Goal: Task Accomplishment & Management: Complete application form

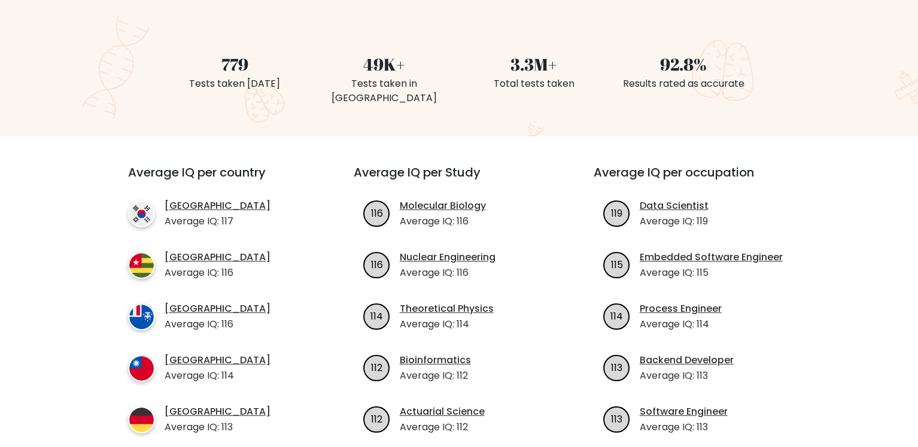
scroll to position [120, 0]
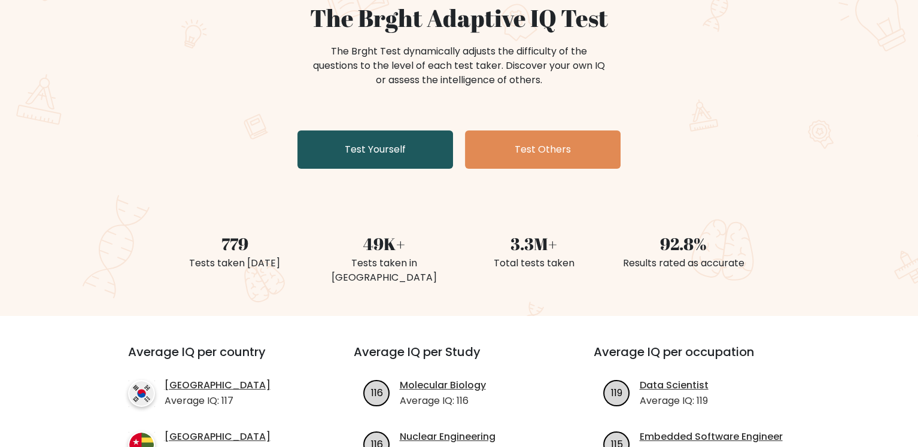
click at [391, 153] on link "Test Yourself" at bounding box center [375, 149] width 156 height 38
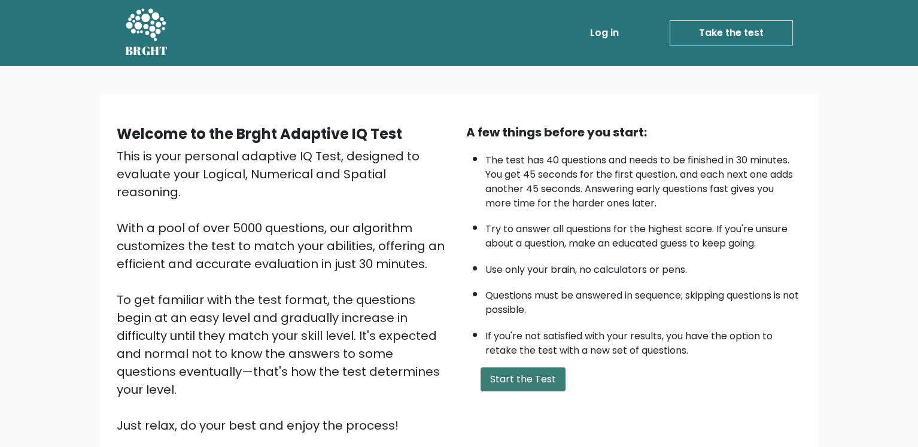
click at [505, 373] on button "Start the Test" at bounding box center [522, 379] width 85 height 24
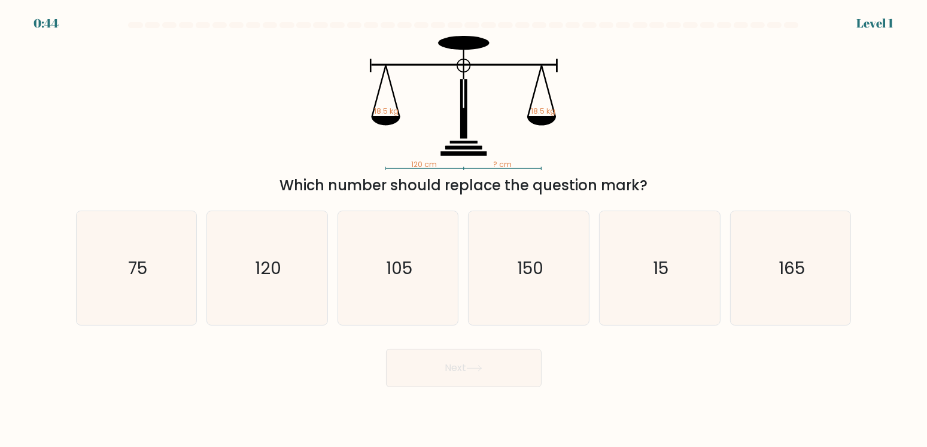
click at [505, 371] on body "0:44 Level 1" at bounding box center [463, 223] width 927 height 447
click at [300, 290] on icon "120" at bounding box center [267, 268] width 114 height 114
click at [464, 230] on input "b. 120" at bounding box center [464, 227] width 1 height 6
radio input "true"
click at [489, 376] on button "Next" at bounding box center [464, 368] width 156 height 38
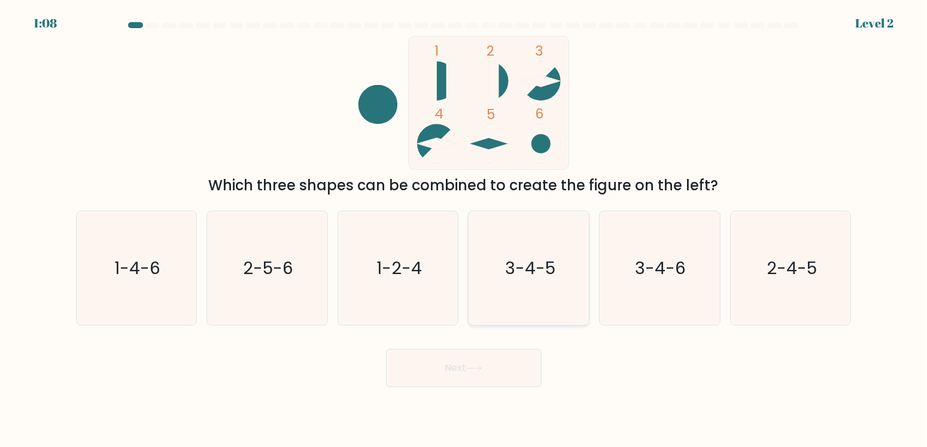
click at [530, 318] on icon "3-4-5" at bounding box center [529, 268] width 114 height 114
click at [464, 230] on input "d. 3-4-5" at bounding box center [464, 227] width 1 height 6
radio input "true"
click at [463, 376] on button "Next" at bounding box center [464, 368] width 156 height 38
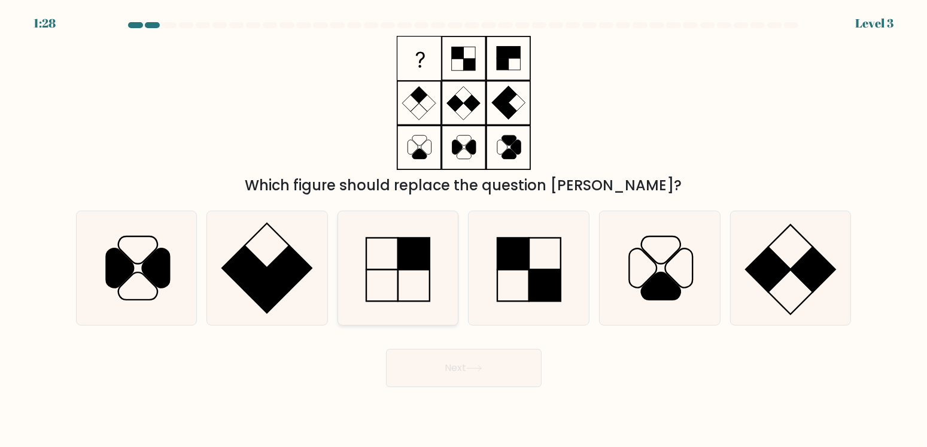
click at [406, 278] on icon at bounding box center [398, 268] width 114 height 114
click at [464, 230] on input "c." at bounding box center [464, 227] width 1 height 6
radio input "true"
click at [506, 379] on button "Next" at bounding box center [464, 368] width 156 height 38
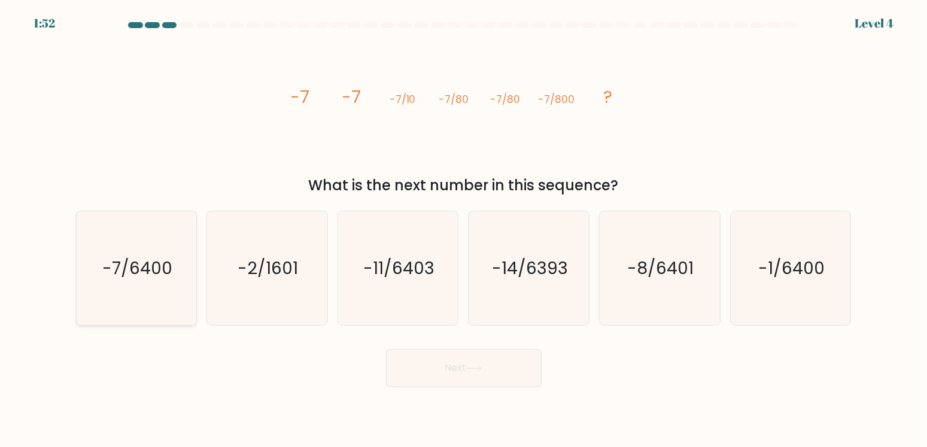
click at [150, 283] on icon "-7/6400" at bounding box center [137, 268] width 114 height 114
click at [464, 230] on input "a. -7/6400" at bounding box center [464, 227] width 1 height 6
radio input "true"
click at [507, 366] on button "Next" at bounding box center [464, 368] width 156 height 38
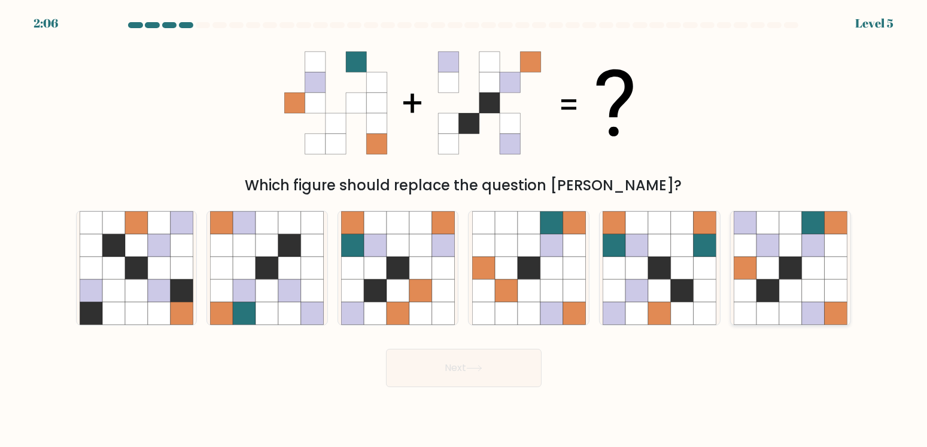
click at [780, 268] on icon at bounding box center [790, 268] width 23 height 23
click at [464, 230] on input "f." at bounding box center [464, 227] width 1 height 6
radio input "true"
click at [506, 374] on button "Next" at bounding box center [464, 368] width 156 height 38
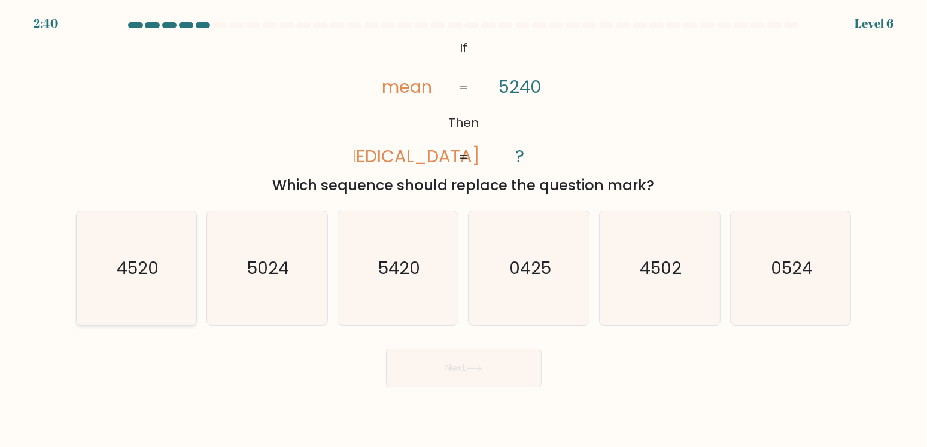
click at [177, 286] on icon "4520" at bounding box center [137, 268] width 114 height 114
click at [464, 230] on input "a. 4520" at bounding box center [464, 227] width 1 height 6
radio input "true"
click at [419, 349] on button "Next" at bounding box center [464, 368] width 156 height 38
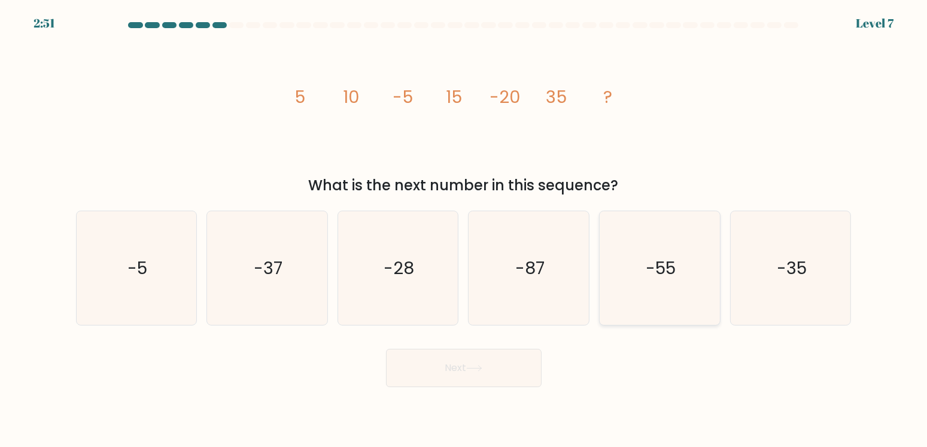
click at [622, 270] on icon "-55" at bounding box center [659, 268] width 114 height 114
click at [464, 230] on input "e. -55" at bounding box center [464, 227] width 1 height 6
radio input "true"
click at [485, 374] on button "Next" at bounding box center [464, 368] width 156 height 38
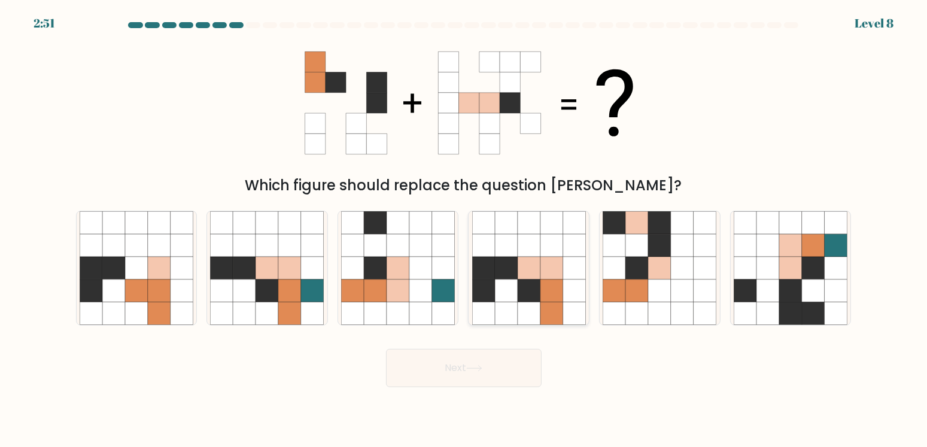
click at [540, 259] on icon at bounding box center [528, 268] width 23 height 23
click at [464, 230] on input "d." at bounding box center [464, 227] width 1 height 6
radio input "true"
click at [494, 352] on button "Next" at bounding box center [464, 368] width 156 height 38
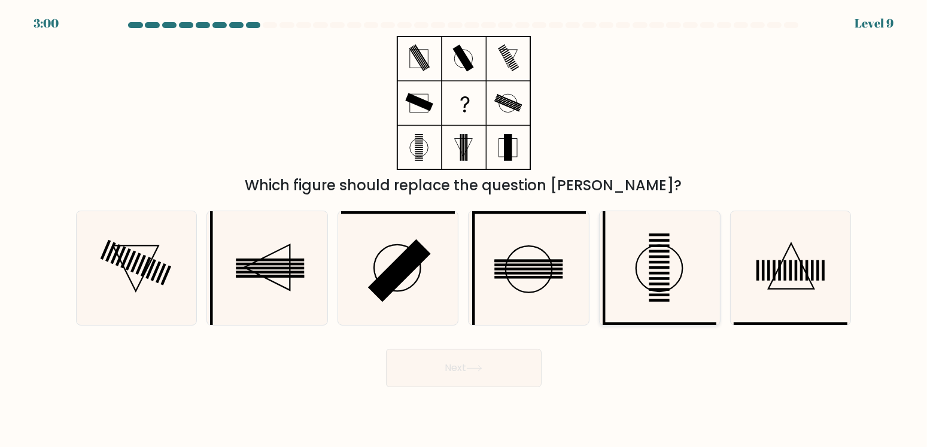
click at [693, 287] on icon at bounding box center [659, 268] width 114 height 114
click at [464, 230] on input "e." at bounding box center [464, 227] width 1 height 6
radio input "true"
click at [421, 373] on button "Next" at bounding box center [464, 368] width 156 height 38
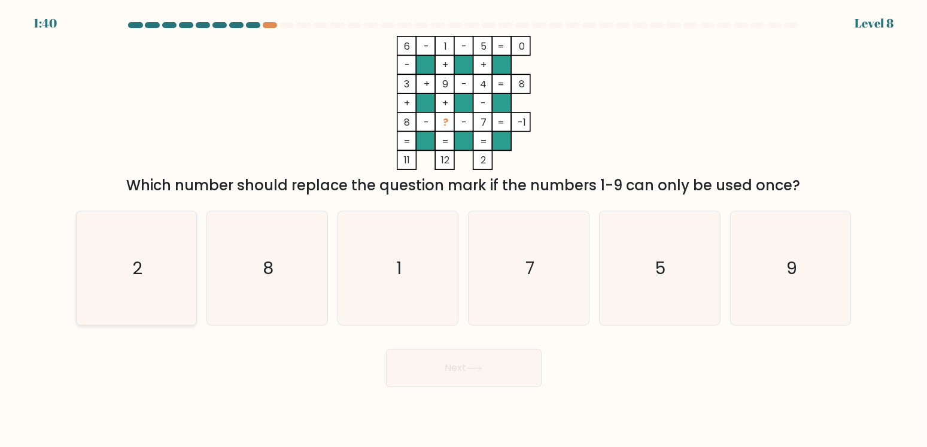
click at [118, 279] on icon "2" at bounding box center [137, 268] width 114 height 114
click at [464, 230] on input "a. 2" at bounding box center [464, 227] width 1 height 6
radio input "true"
click at [401, 381] on button "Next" at bounding box center [464, 368] width 156 height 38
click at [408, 376] on button "Next" at bounding box center [464, 368] width 156 height 38
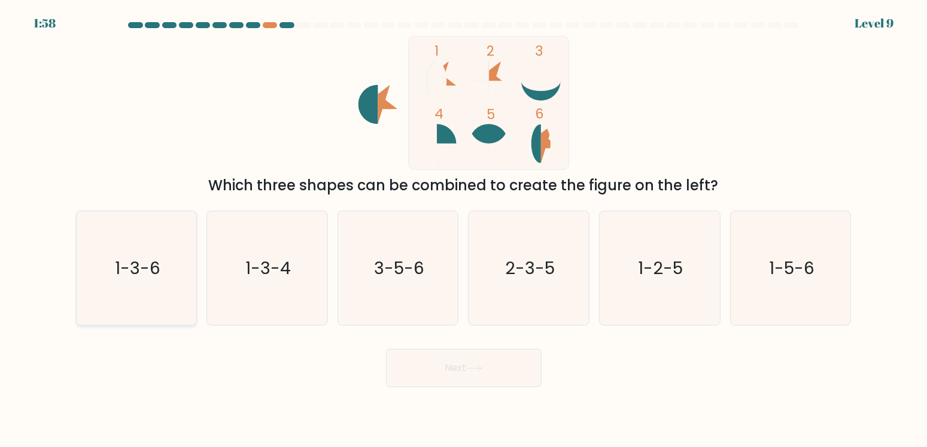
click at [103, 274] on icon "1-3-6" at bounding box center [137, 268] width 114 height 114
click at [464, 230] on input "a. 1-3-6" at bounding box center [464, 227] width 1 height 6
radio input "true"
click at [516, 358] on button "Next" at bounding box center [464, 368] width 156 height 38
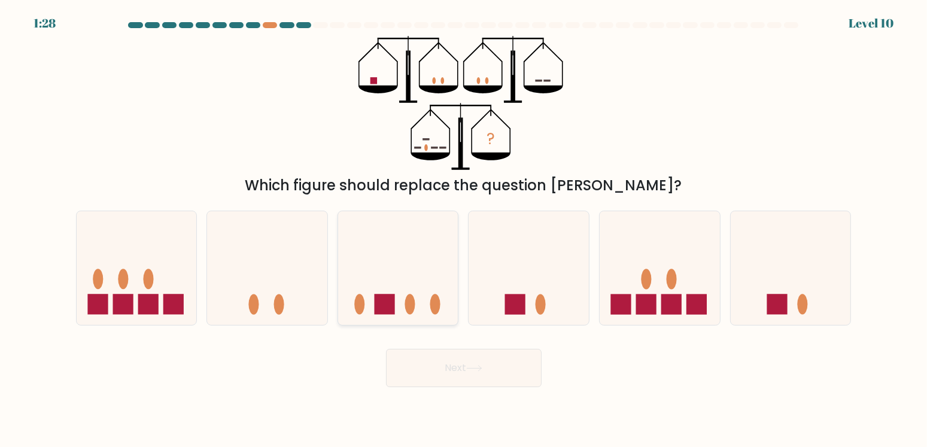
click at [404, 293] on icon at bounding box center [398, 267] width 120 height 99
click at [464, 230] on input "c." at bounding box center [464, 227] width 1 height 6
radio input "true"
click at [655, 251] on icon at bounding box center [659, 267] width 120 height 99
click at [464, 230] on input "e." at bounding box center [464, 227] width 1 height 6
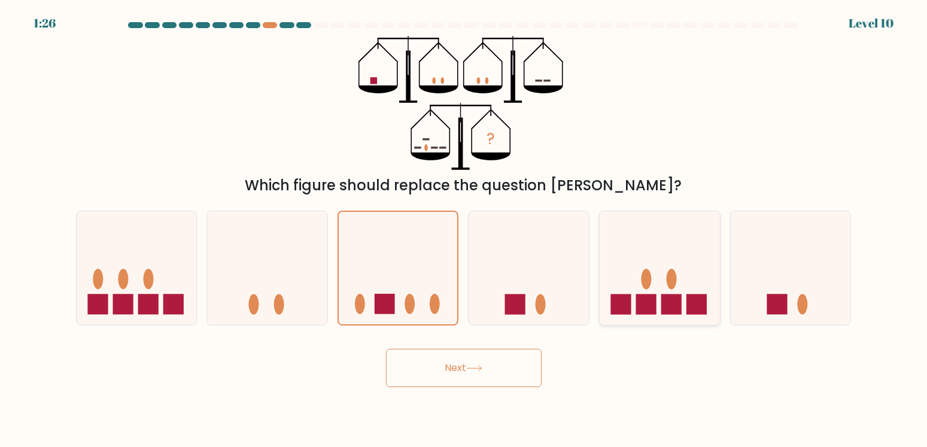
radio input "true"
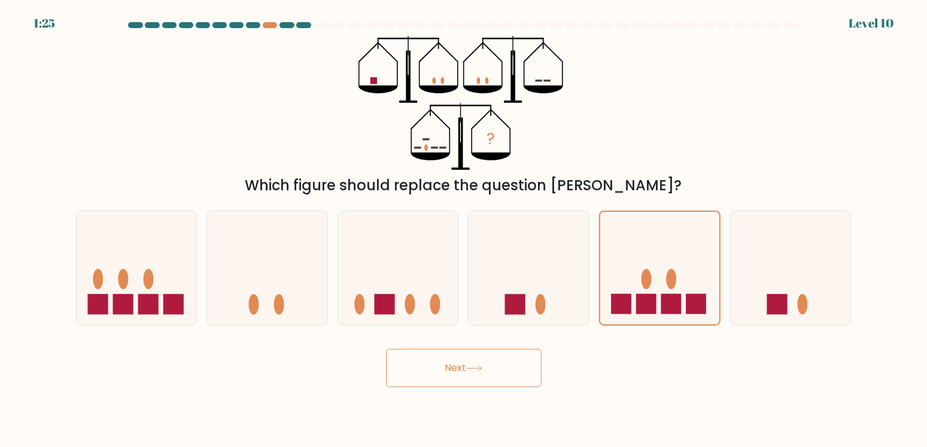
click at [482, 377] on button "Next" at bounding box center [464, 368] width 156 height 38
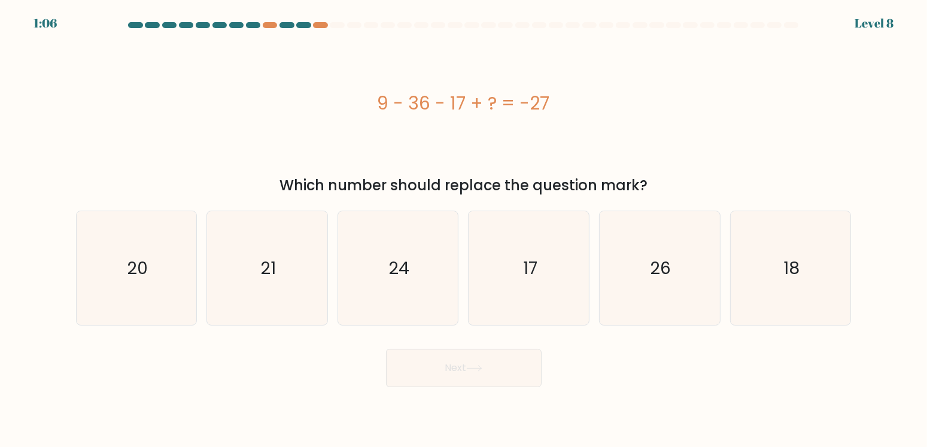
drag, startPoint x: 133, startPoint y: 284, endPoint x: 421, endPoint y: 412, distance: 314.4
click at [136, 285] on icon "20" at bounding box center [137, 268] width 114 height 114
click at [464, 230] on input "a. 20" at bounding box center [464, 227] width 1 height 6
radio input "true"
click at [456, 363] on button "Next" at bounding box center [464, 368] width 156 height 38
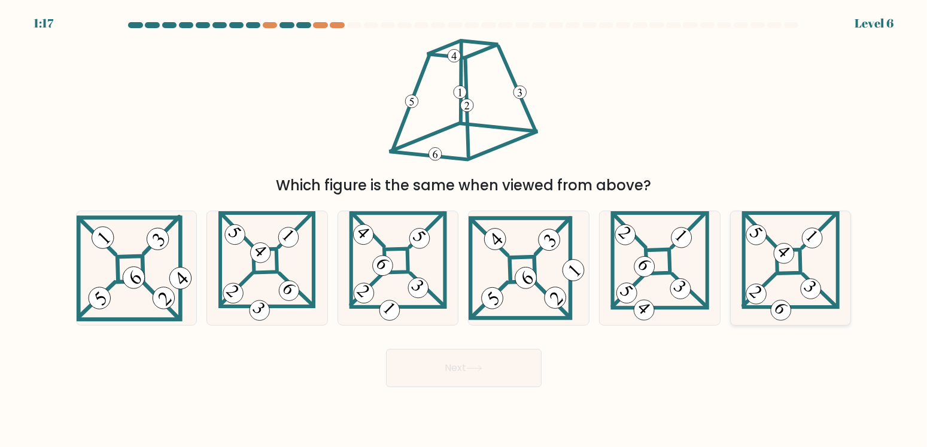
click at [798, 277] on icon at bounding box center [790, 268] width 98 height 114
click at [464, 230] on input "f." at bounding box center [464, 227] width 1 height 6
radio input "true"
click at [103, 304] on icon at bounding box center [100, 298] width 11 height 14
click at [464, 230] on input "a." at bounding box center [464, 227] width 1 height 6
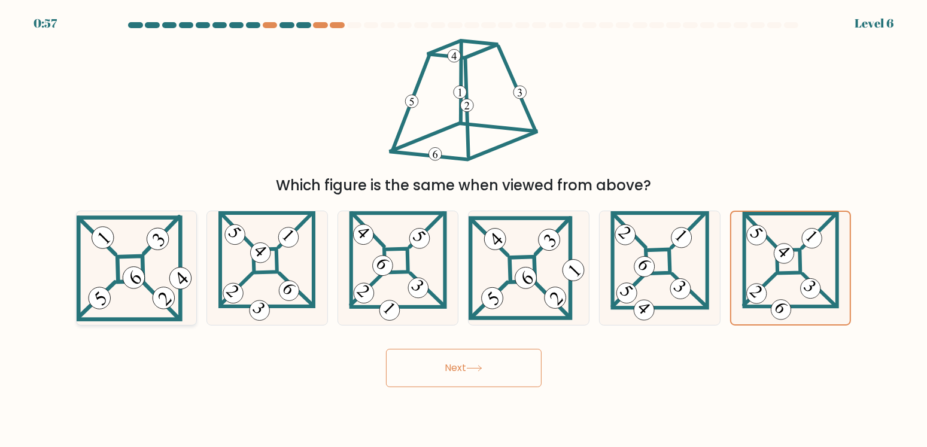
radio input "true"
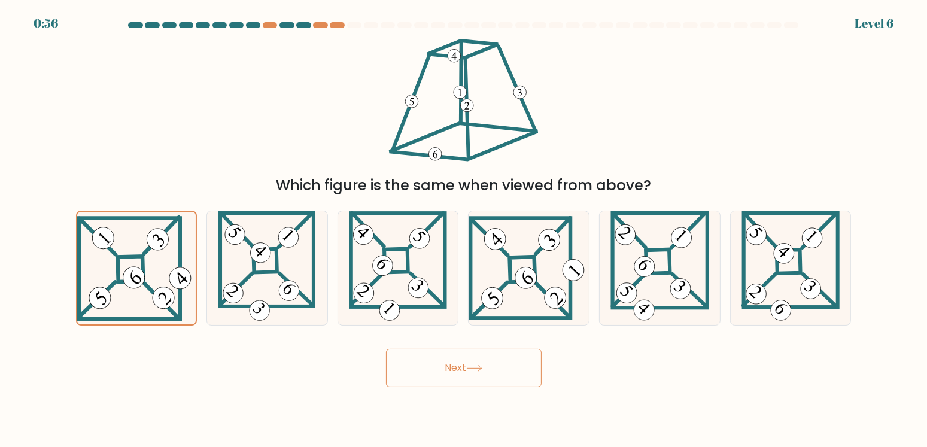
click at [438, 370] on button "Next" at bounding box center [464, 368] width 156 height 38
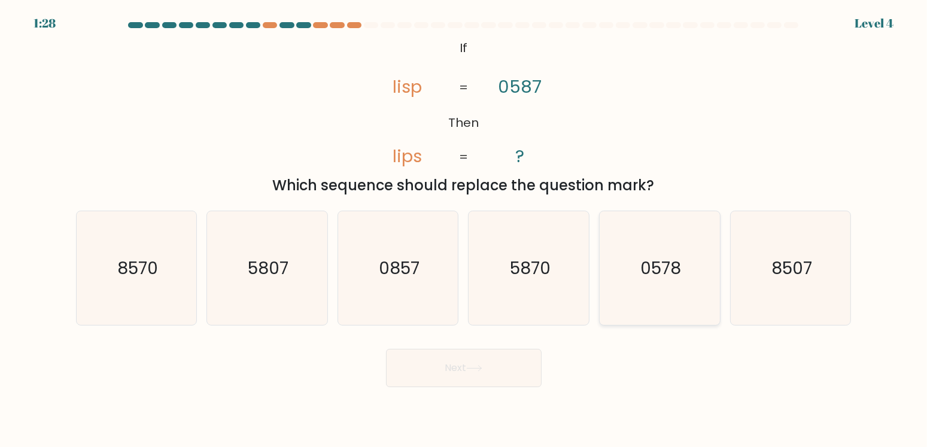
click at [672, 272] on text "0578" at bounding box center [660, 268] width 41 height 24
click at [464, 230] on input "e. 0578" at bounding box center [464, 227] width 1 height 6
radio input "true"
click at [540, 364] on button "Next" at bounding box center [464, 368] width 156 height 38
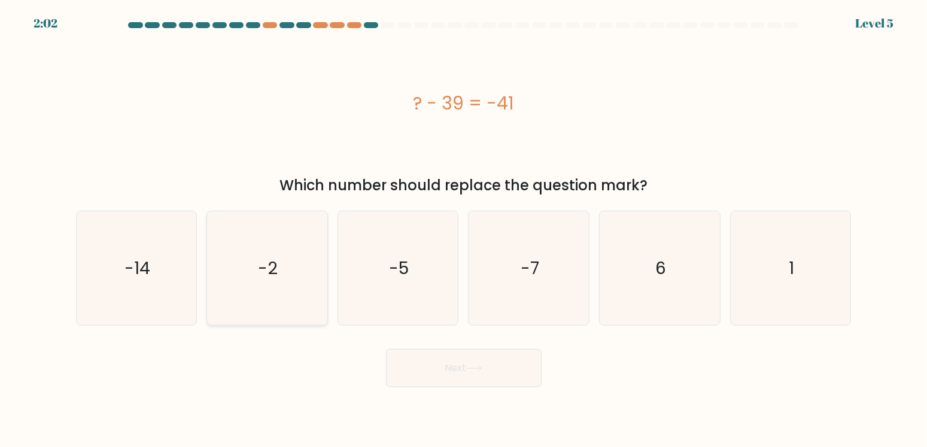
click at [234, 268] on icon "-2" at bounding box center [267, 268] width 114 height 114
click at [464, 230] on input "b. -2" at bounding box center [464, 227] width 1 height 6
radio input "true"
click at [442, 370] on button "Next" at bounding box center [464, 368] width 156 height 38
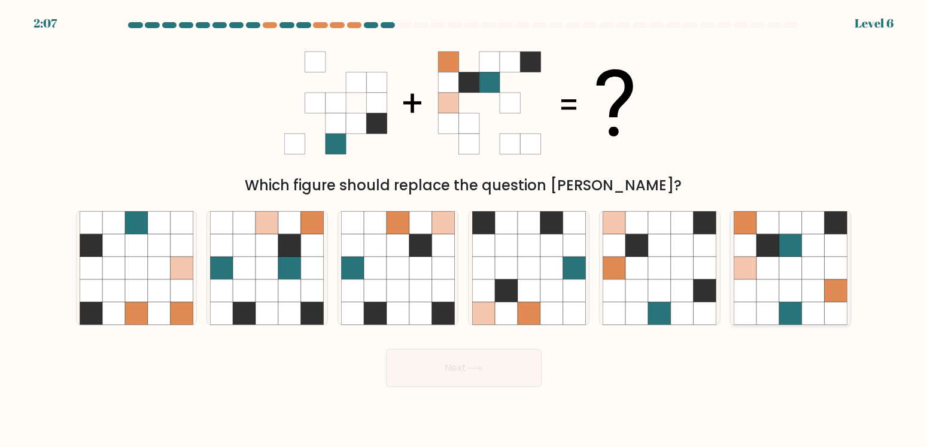
click at [767, 282] on icon at bounding box center [767, 290] width 23 height 23
click at [464, 230] on input "f." at bounding box center [464, 227] width 1 height 6
radio input "true"
click at [499, 366] on button "Next" at bounding box center [464, 368] width 156 height 38
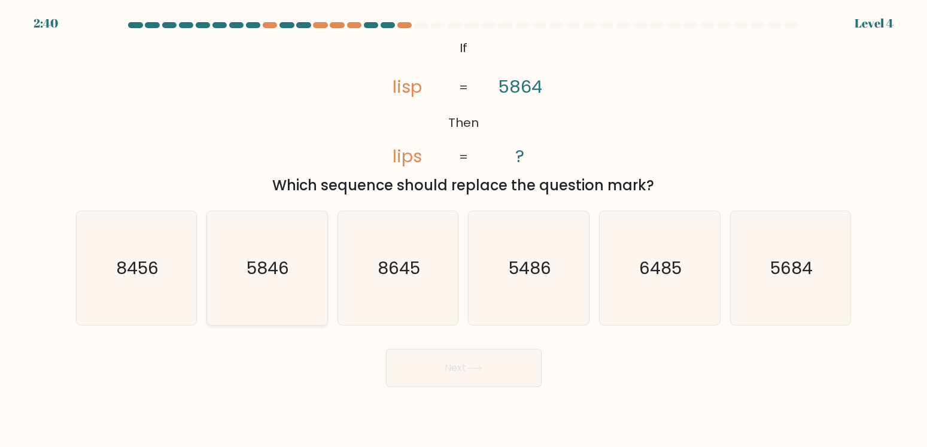
click at [249, 289] on icon "5846" at bounding box center [267, 268] width 114 height 114
click at [464, 230] on input "b. 5846" at bounding box center [464, 227] width 1 height 6
radio input "true"
click at [485, 360] on button "Next" at bounding box center [464, 368] width 156 height 38
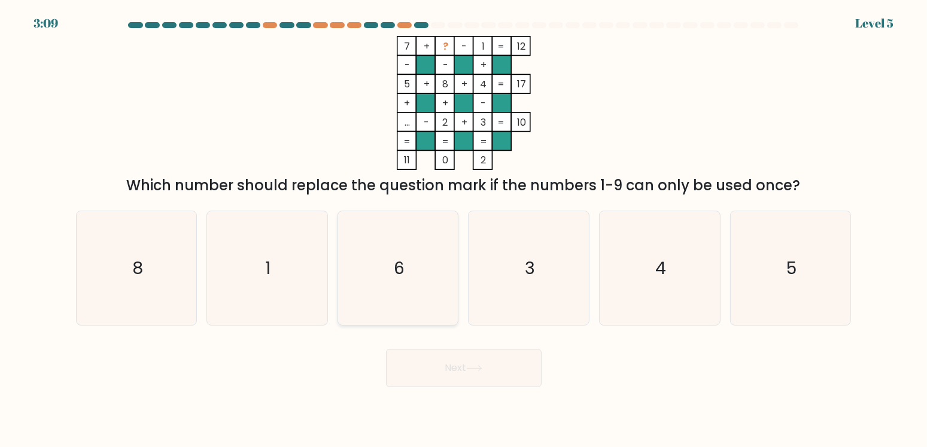
drag, startPoint x: 409, startPoint y: 282, endPoint x: 422, endPoint y: 284, distance: 13.4
click at [422, 284] on icon "6" at bounding box center [398, 268] width 114 height 114
click at [464, 230] on input "c. 6" at bounding box center [464, 227] width 1 height 6
radio input "true"
click at [434, 371] on button "Next" at bounding box center [464, 368] width 156 height 38
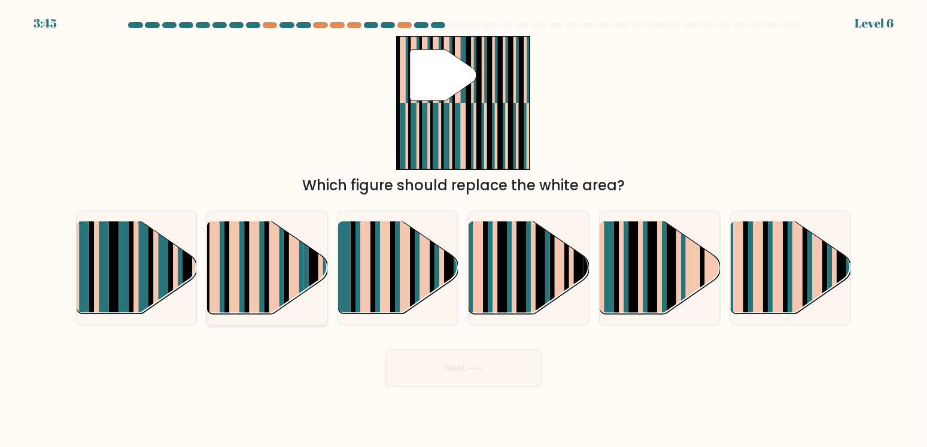
click at [269, 287] on rect at bounding box center [266, 258] width 5 height 119
click at [464, 230] on input "b." at bounding box center [464, 227] width 1 height 6
radio input "true"
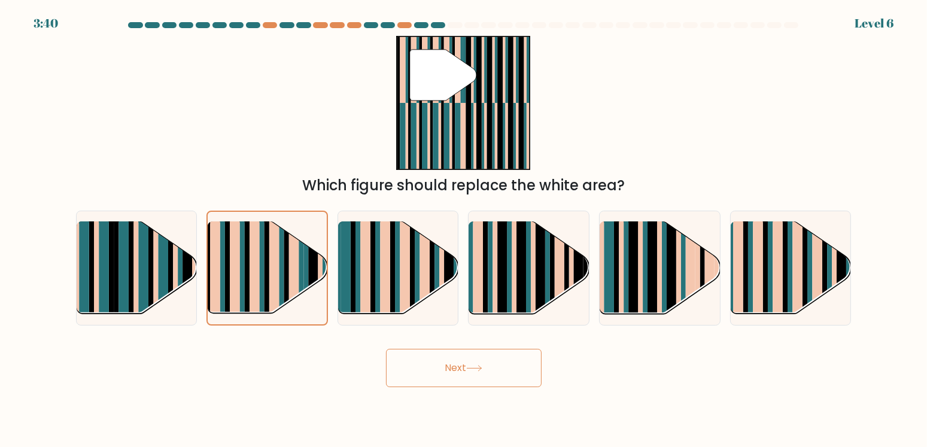
click at [456, 375] on button "Next" at bounding box center [464, 368] width 156 height 38
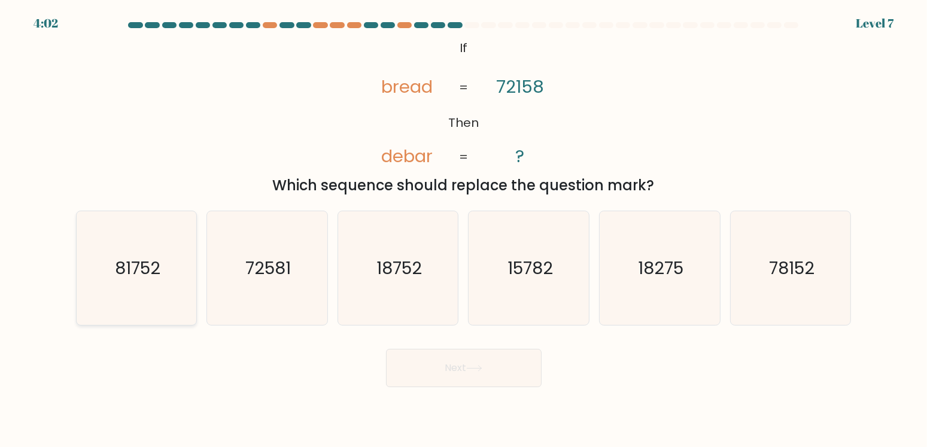
click at [171, 290] on icon "81752" at bounding box center [137, 268] width 114 height 114
click at [464, 230] on input "a. 81752" at bounding box center [464, 227] width 1 height 6
radio input "true"
click at [497, 375] on button "Next" at bounding box center [464, 368] width 156 height 38
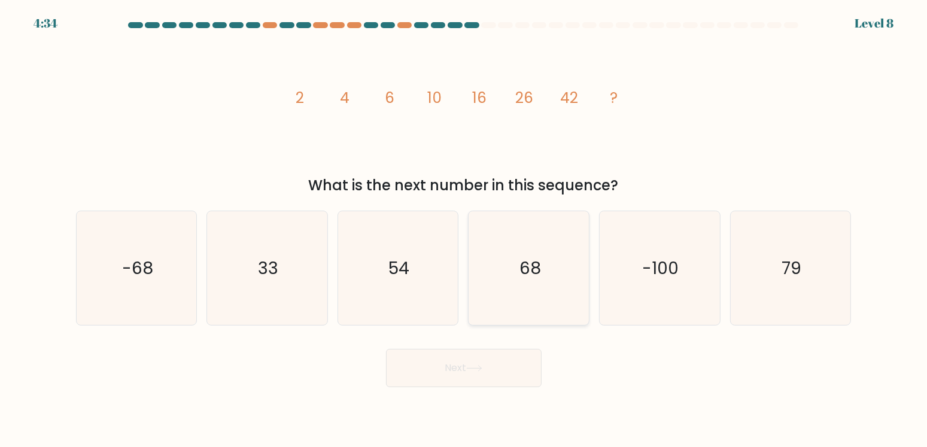
click at [567, 307] on icon "68" at bounding box center [529, 268] width 114 height 114
click at [464, 230] on input "d. 68" at bounding box center [464, 227] width 1 height 6
radio input "true"
click at [496, 371] on button "Next" at bounding box center [464, 368] width 156 height 38
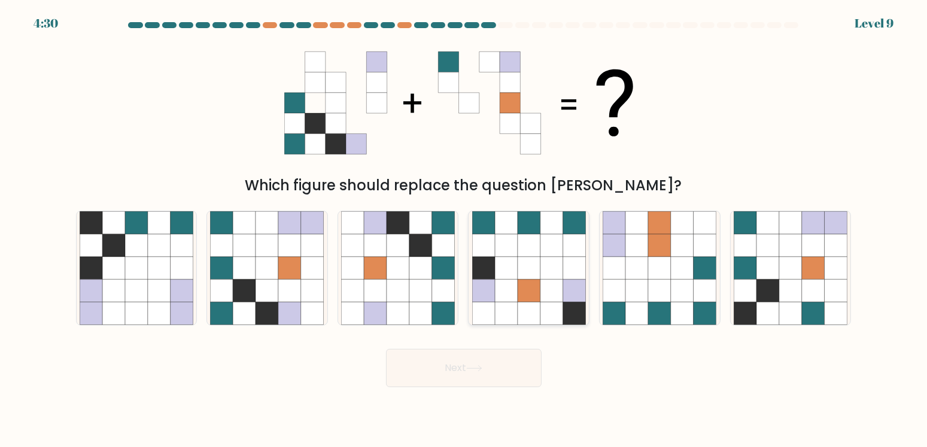
click at [523, 242] on icon at bounding box center [528, 245] width 23 height 23
click at [464, 230] on input "d." at bounding box center [464, 227] width 1 height 6
radio input "true"
click at [491, 382] on button "Next" at bounding box center [464, 368] width 156 height 38
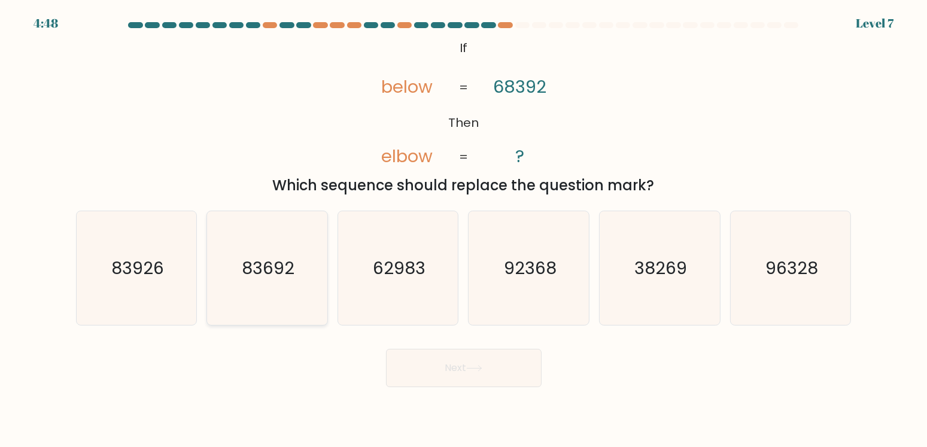
click at [251, 271] on text "83692" at bounding box center [268, 268] width 53 height 24
click at [464, 230] on input "b. 83692" at bounding box center [464, 227] width 1 height 6
radio input "true"
click at [409, 376] on button "Next" at bounding box center [464, 368] width 156 height 38
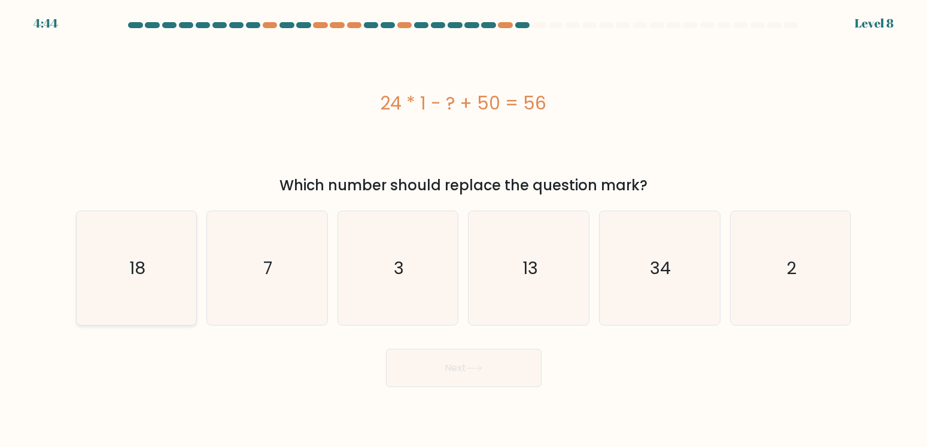
click at [122, 298] on icon "18" at bounding box center [137, 268] width 114 height 114
click at [464, 230] on input "a. 18" at bounding box center [464, 227] width 1 height 6
radio input "true"
click at [493, 333] on form "a. 7" at bounding box center [463, 204] width 927 height 365
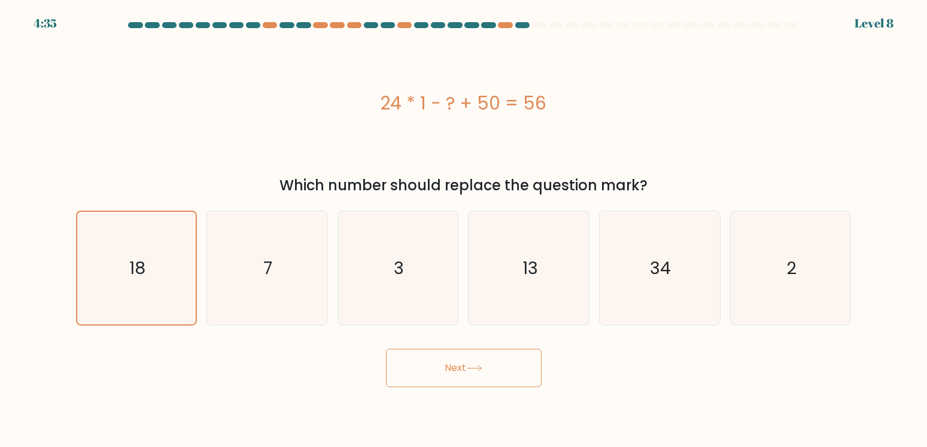
click at [493, 361] on button "Next" at bounding box center [464, 368] width 156 height 38
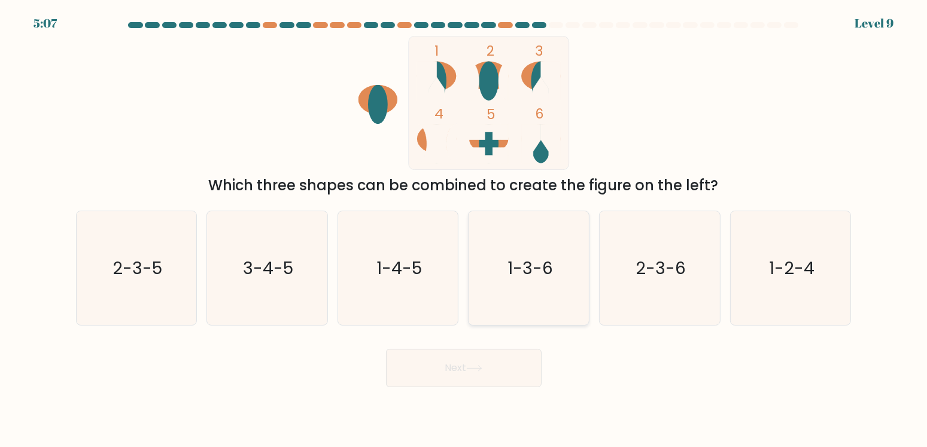
drag, startPoint x: 576, startPoint y: 273, endPoint x: 519, endPoint y: 320, distance: 73.5
click at [575, 273] on icon "1-3-6" at bounding box center [529, 268] width 114 height 114
click at [464, 230] on input "d. 1-3-6" at bounding box center [464, 227] width 1 height 6
radio input "true"
click at [474, 385] on button "Next" at bounding box center [464, 368] width 156 height 38
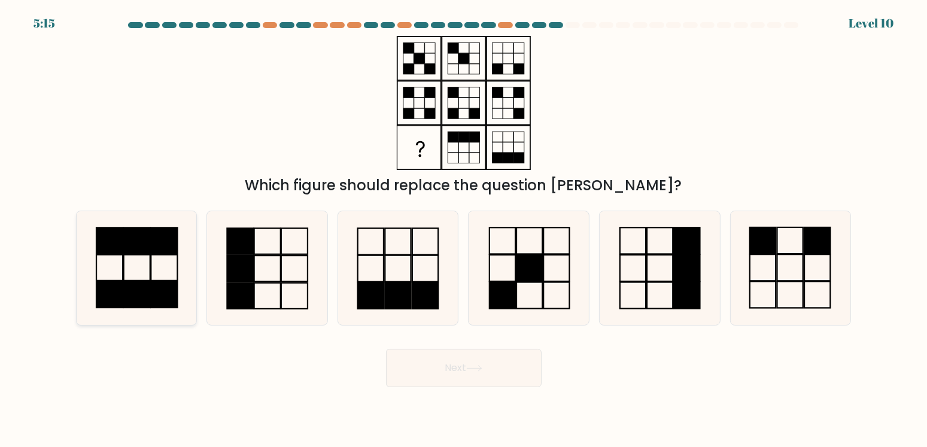
click at [156, 257] on icon at bounding box center [137, 268] width 114 height 114
click at [464, 230] on input "a." at bounding box center [464, 227] width 1 height 6
radio input "true"
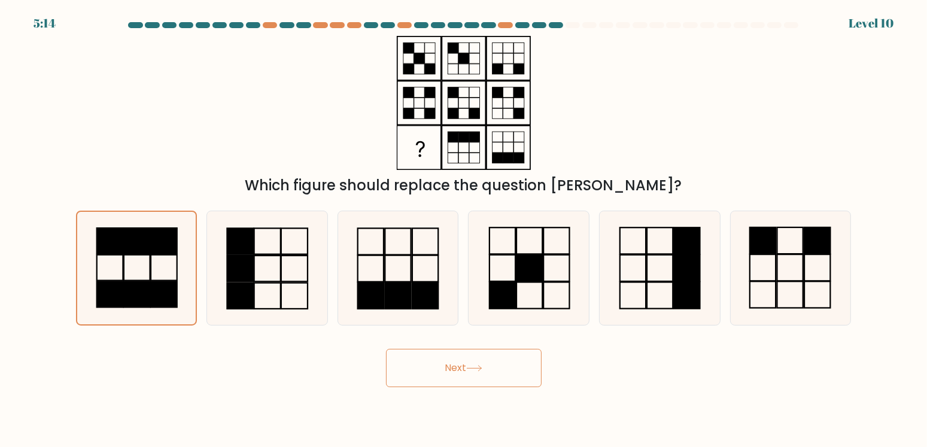
click at [424, 382] on button "Next" at bounding box center [464, 368] width 156 height 38
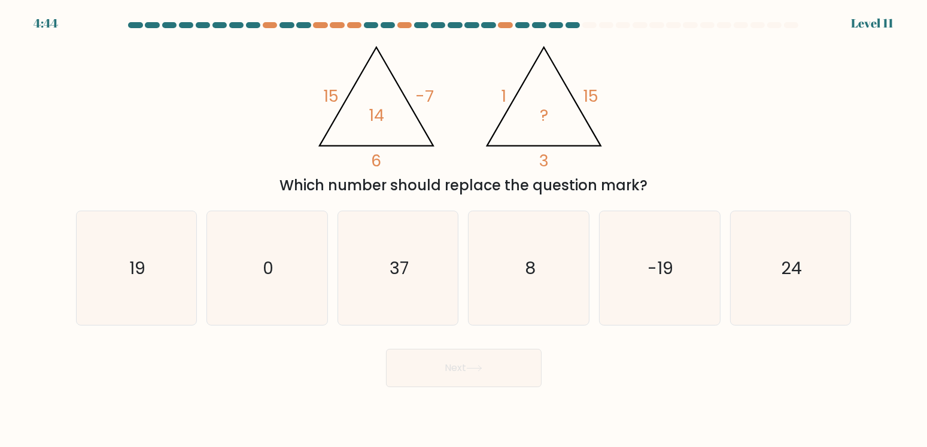
drag, startPoint x: 687, startPoint y: 255, endPoint x: 587, endPoint y: 351, distance: 137.9
click at [686, 259] on icon "-19" at bounding box center [659, 268] width 114 height 114
click at [464, 230] on input "e. -19" at bounding box center [464, 227] width 1 height 6
radio input "true"
click at [471, 378] on button "Next" at bounding box center [464, 368] width 156 height 38
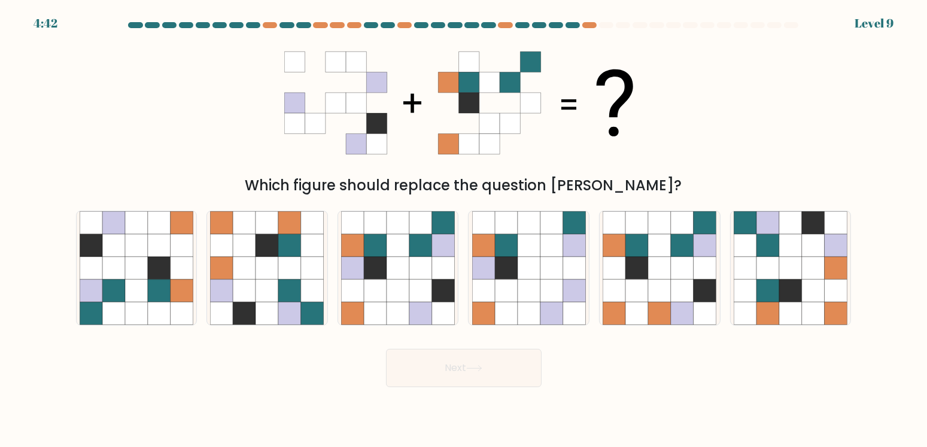
click at [523, 374] on button "Next" at bounding box center [464, 368] width 156 height 38
click at [755, 397] on body "5:26 Level 9" at bounding box center [463, 223] width 927 height 447
click at [438, 257] on icon at bounding box center [443, 268] width 23 height 23
click at [464, 230] on input "c." at bounding box center [464, 227] width 1 height 6
radio input "true"
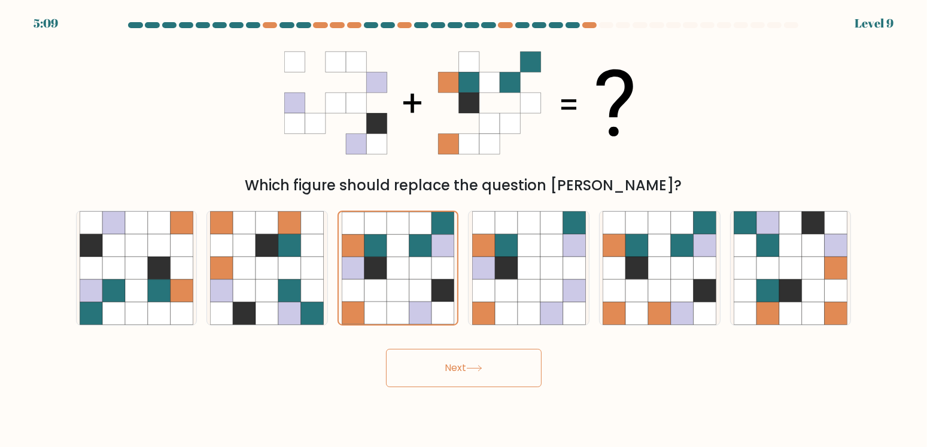
click at [446, 384] on button "Next" at bounding box center [464, 368] width 156 height 38
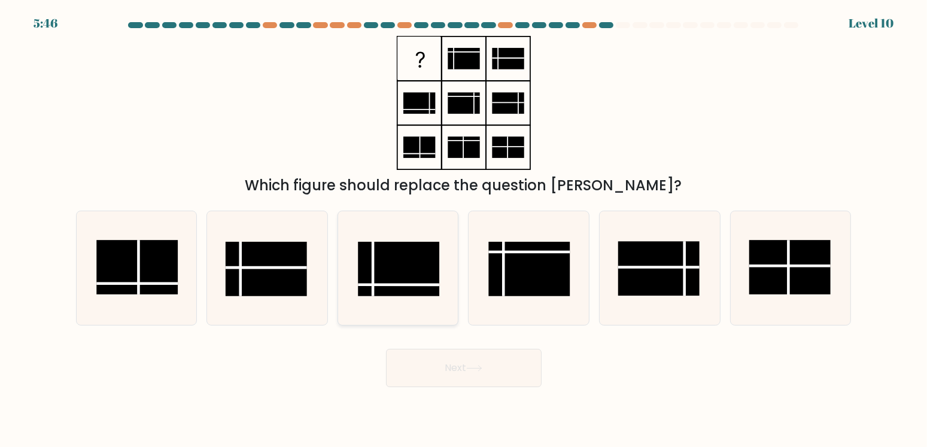
drag, startPoint x: 394, startPoint y: 301, endPoint x: 411, endPoint y: 324, distance: 29.1
click at [394, 300] on icon at bounding box center [398, 268] width 114 height 114
click at [464, 230] on input "c." at bounding box center [464, 227] width 1 height 6
radio input "true"
click at [428, 362] on button "Next" at bounding box center [464, 368] width 156 height 38
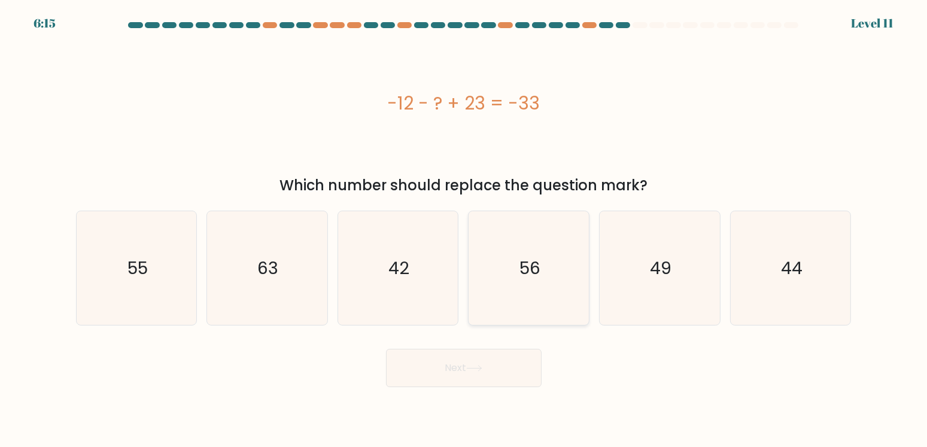
click at [531, 282] on icon "56" at bounding box center [529, 268] width 114 height 114
click at [464, 230] on input "d. 56" at bounding box center [464, 227] width 1 height 6
radio input "true"
drag, startPoint x: 401, startPoint y: 245, endPoint x: 523, endPoint y: 267, distance: 124.0
click at [412, 243] on icon "42" at bounding box center [398, 268] width 114 height 114
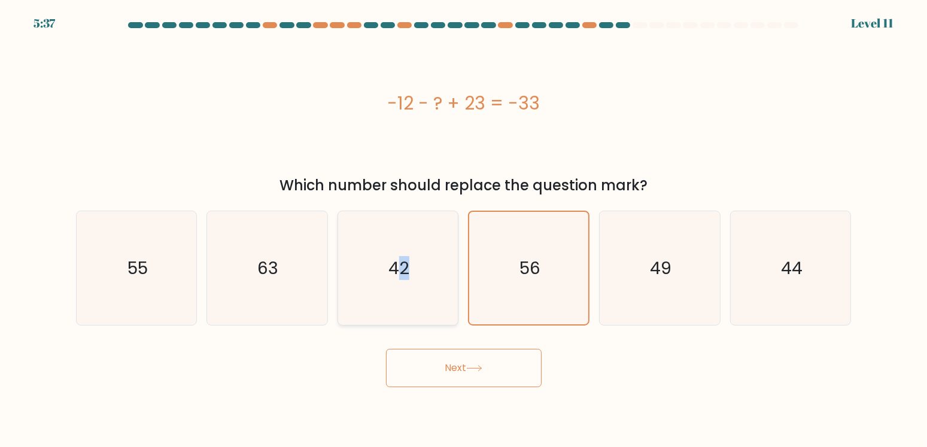
click at [423, 310] on icon "42" at bounding box center [398, 268] width 114 height 114
click at [464, 230] on input "c. 42" at bounding box center [464, 227] width 1 height 6
radio input "true"
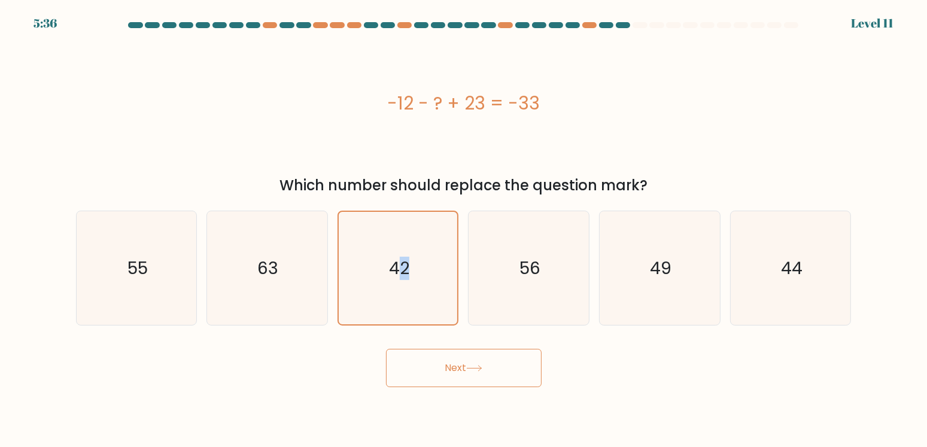
click at [443, 360] on button "Next" at bounding box center [464, 368] width 156 height 38
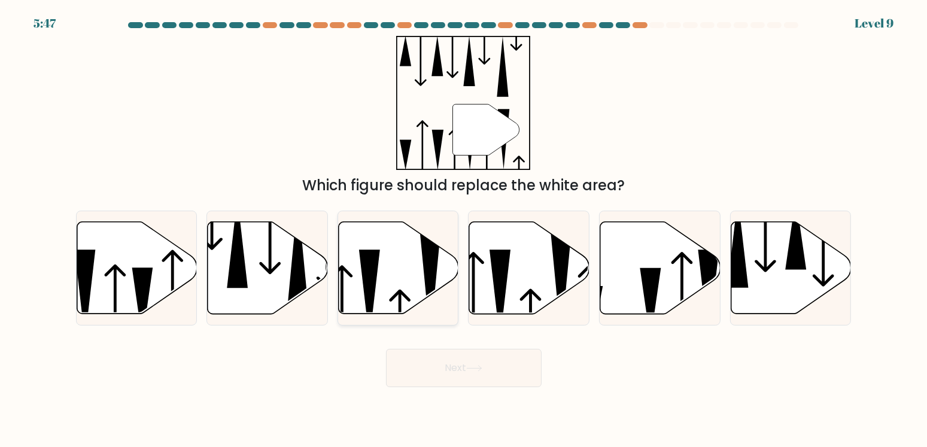
click at [385, 254] on icon at bounding box center [399, 267] width 120 height 92
click at [464, 230] on input "c." at bounding box center [464, 227] width 1 height 6
radio input "true"
click at [450, 361] on button "Next" at bounding box center [464, 368] width 156 height 38
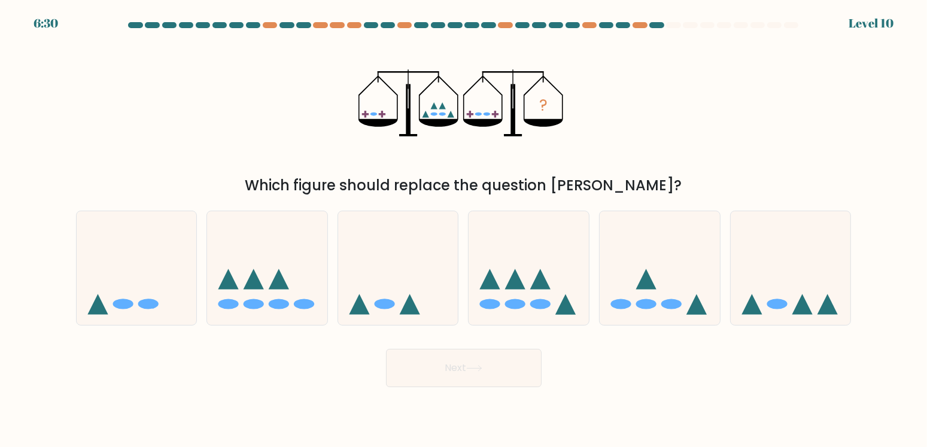
click at [450, 361] on button "Next" at bounding box center [464, 368] width 156 height 38
click at [269, 103] on div "? Which figure should replace the question mark?" at bounding box center [464, 116] width 790 height 160
click at [516, 306] on ellipse at bounding box center [515, 304] width 20 height 10
click at [464, 230] on input "d." at bounding box center [464, 227] width 1 height 6
radio input "true"
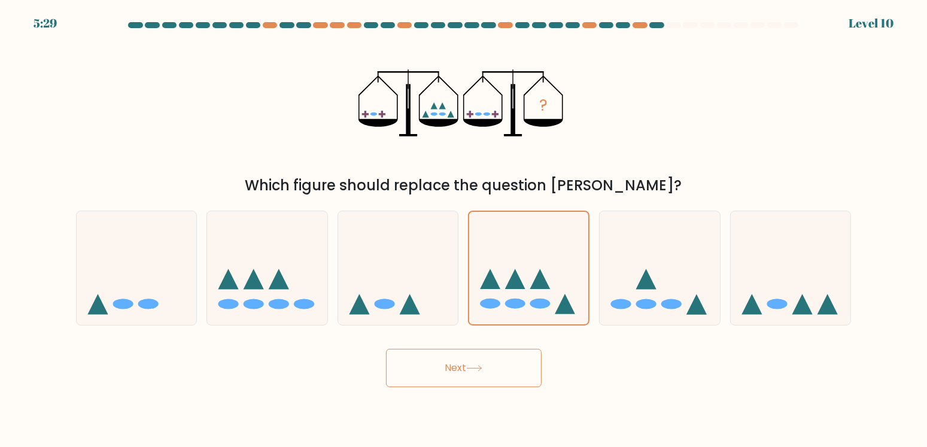
click at [465, 361] on button "Next" at bounding box center [464, 368] width 156 height 38
